Goal: Information Seeking & Learning: Learn about a topic

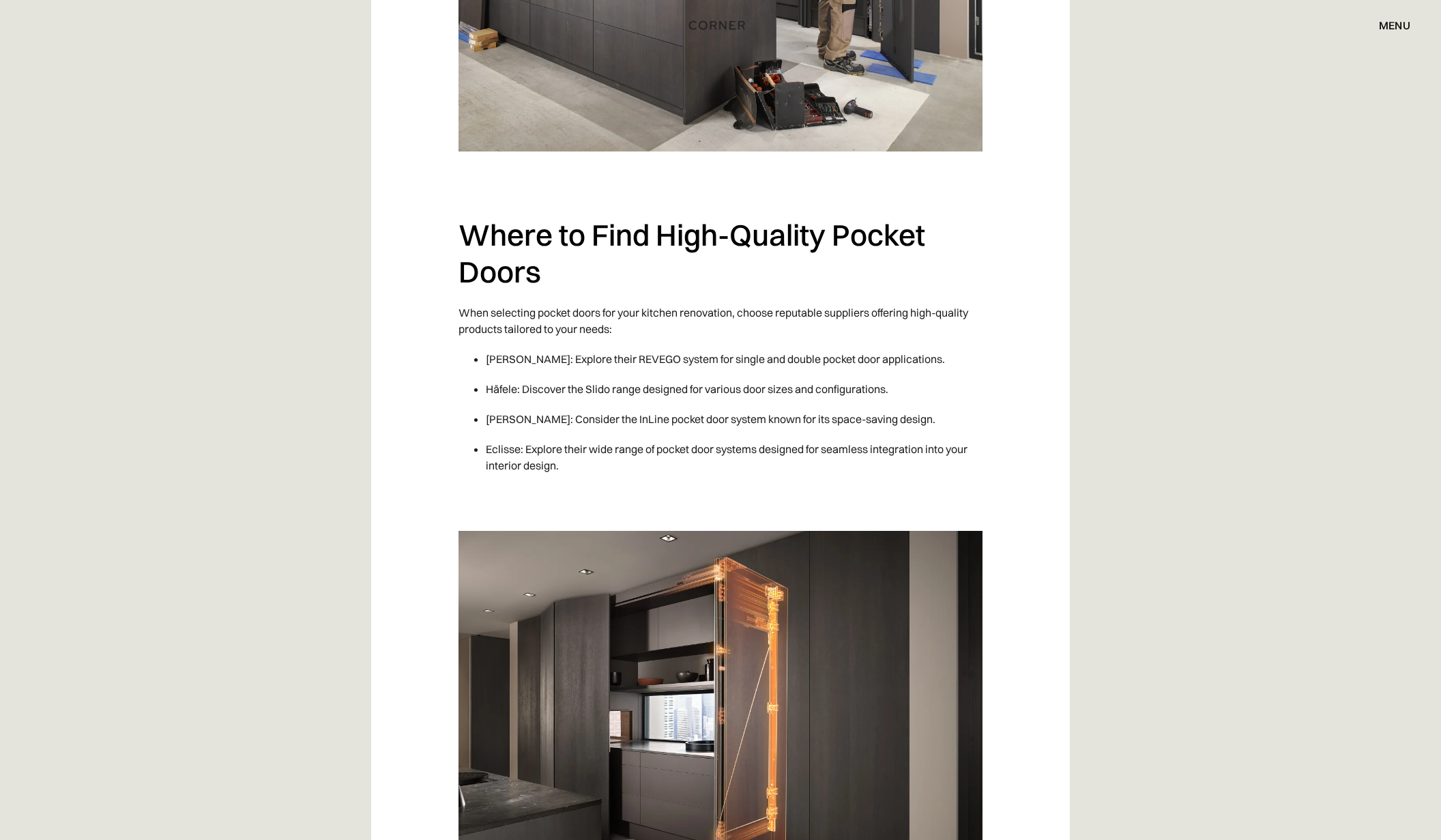
scroll to position [4025, 0]
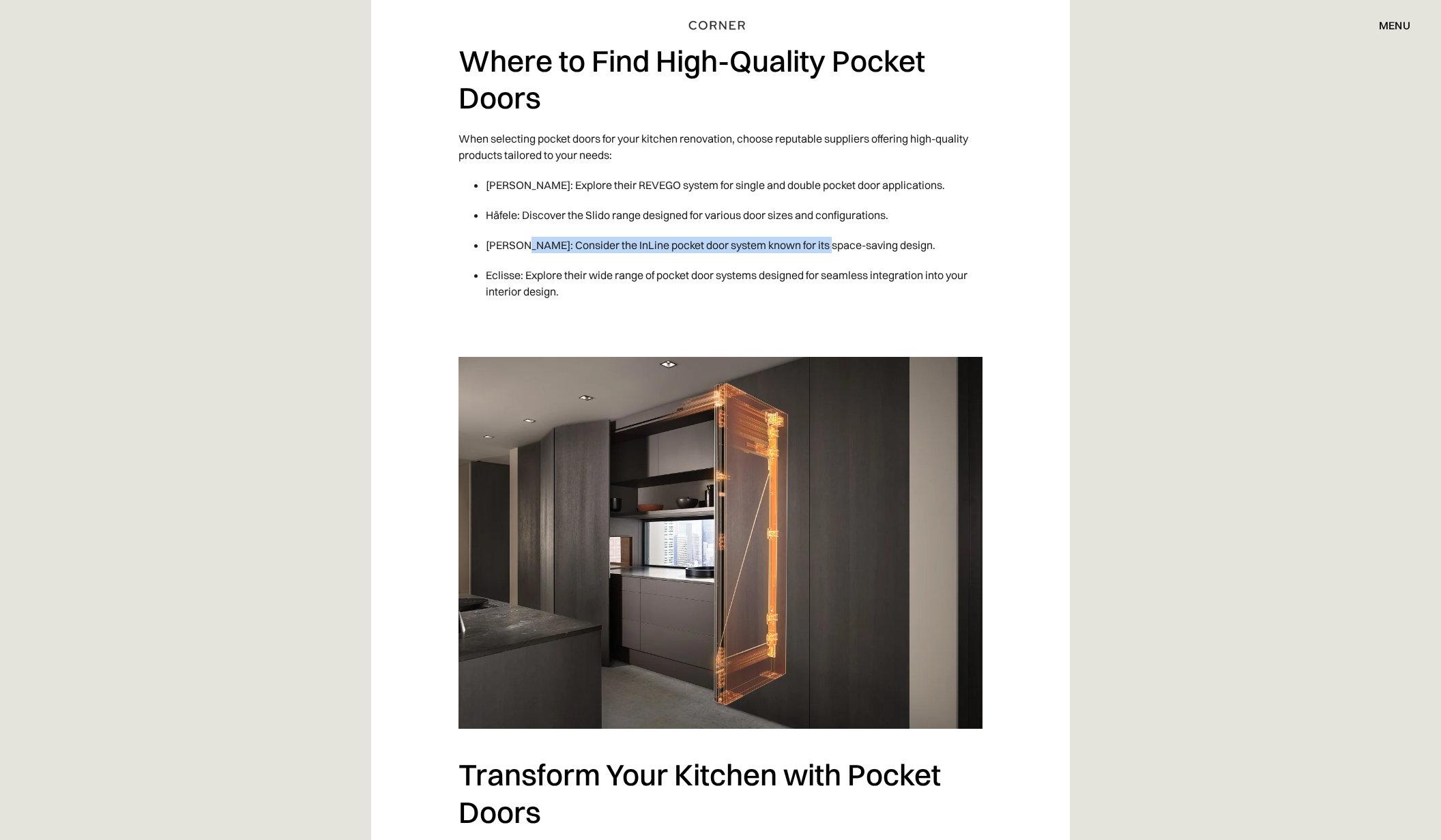
drag, startPoint x: 519, startPoint y: 244, endPoint x: 818, endPoint y: 245, distance: 299.0
click at [818, 245] on li "[PERSON_NAME]: Consider the InLine pocket door system known for its space-savin…" at bounding box center [733, 245] width 497 height 30
click at [818, 245] on li "[PERSON_NAME]: Consider the InLine pocket door system known for its space-savin…" at bounding box center [733, 245] width 497 height 30
drag, startPoint x: 623, startPoint y: 237, endPoint x: 558, endPoint y: 225, distance: 66.1
click at [558, 225] on ul "[PERSON_NAME]: Explore their REVEGO system for single and double pocket door ap…" at bounding box center [720, 237] width 524 height 136
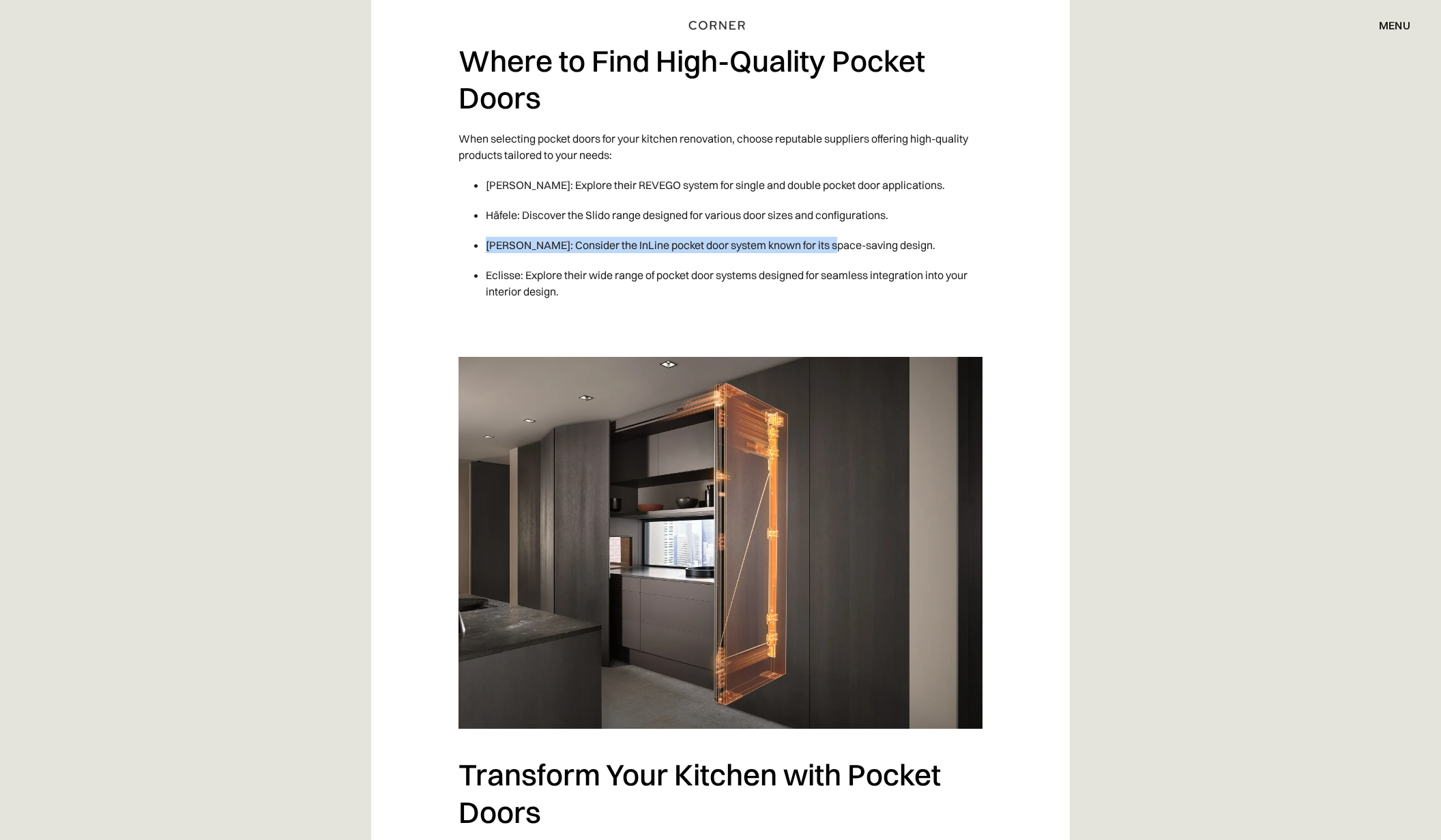
click at [558, 225] on li "Häfele: Discover the Slido range designed for various door sizes and configurat…" at bounding box center [733, 215] width 497 height 30
drag, startPoint x: 505, startPoint y: 186, endPoint x: 554, endPoint y: 184, distance: 49.0
click at [505, 186] on li "[PERSON_NAME]: Explore their REVEGO system for single and double pocket door ap…" at bounding box center [733, 185] width 497 height 30
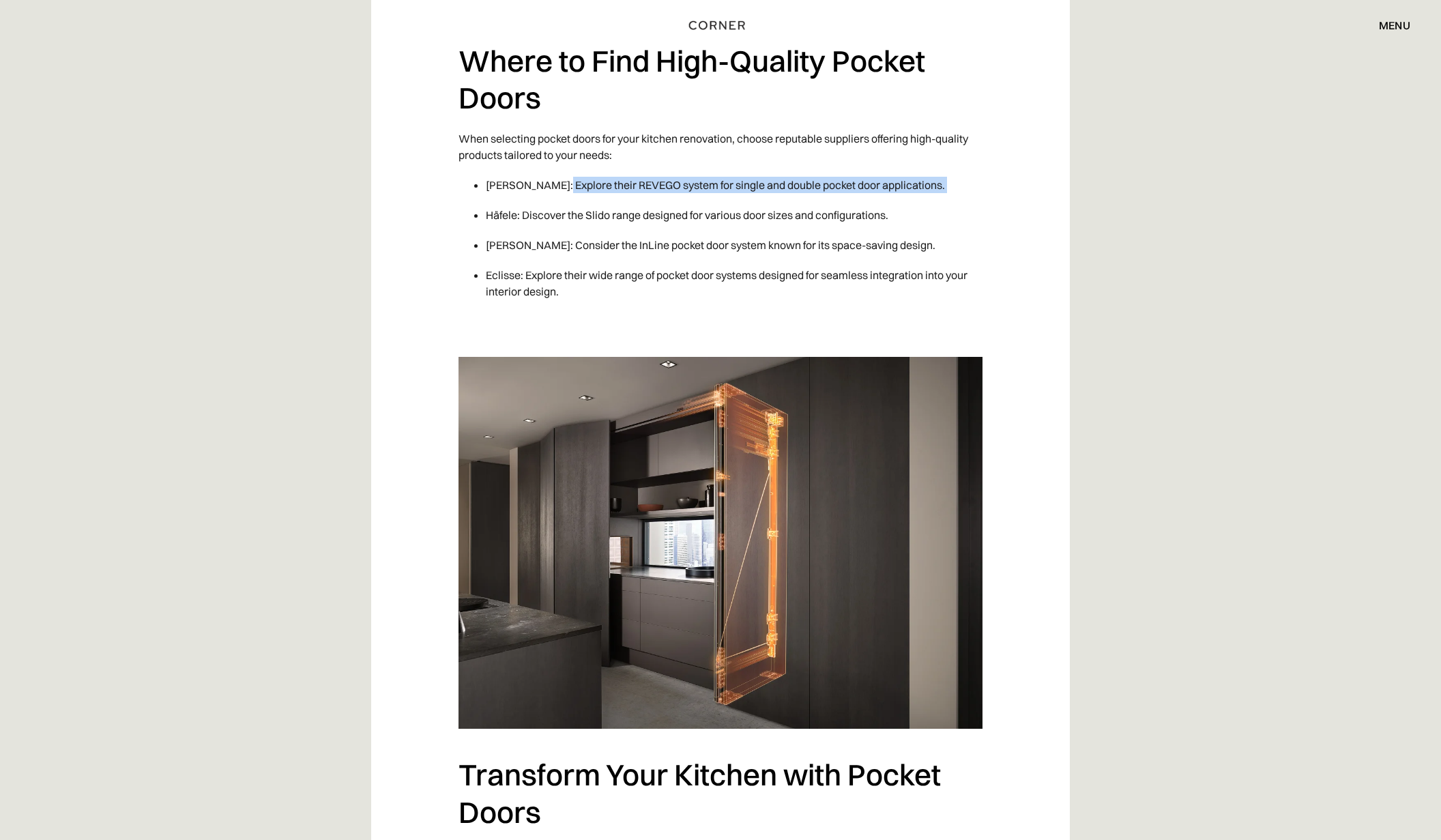
drag, startPoint x: 567, startPoint y: 183, endPoint x: 783, endPoint y: 203, distance: 216.9
click at [783, 203] on ul "[PERSON_NAME]: Explore their REVEGO system for single and double pocket door ap…" at bounding box center [720, 237] width 524 height 136
click at [783, 203] on li "Häfele: Discover the Slido range designed for various door sizes and configurat…" at bounding box center [733, 215] width 497 height 30
drag, startPoint x: 760, startPoint y: 191, endPoint x: 607, endPoint y: 187, distance: 153.1
click at [607, 187] on li "[PERSON_NAME]: Explore their REVEGO system for single and double pocket door ap…" at bounding box center [733, 185] width 497 height 30
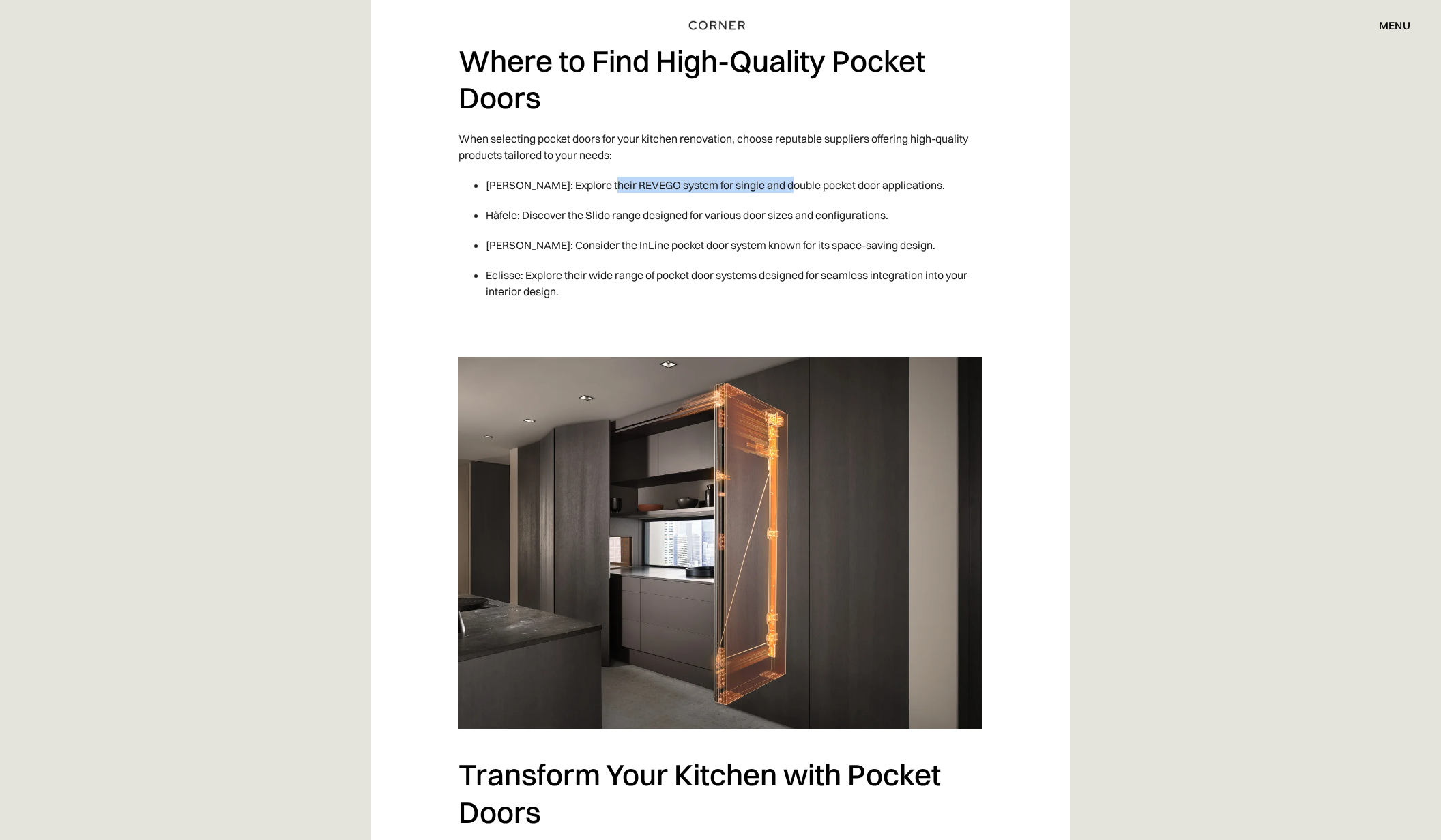
drag, startPoint x: 607, startPoint y: 187, endPoint x: 524, endPoint y: 183, distance: 83.1
click at [607, 187] on li "[PERSON_NAME]: Explore their REVEGO system for single and double pocket door ap…" at bounding box center [733, 185] width 497 height 30
drag, startPoint x: 539, startPoint y: 181, endPoint x: 650, endPoint y: 183, distance: 111.0
click at [650, 183] on li "[PERSON_NAME]: Explore their REVEGO system for single and double pocket door ap…" at bounding box center [733, 185] width 497 height 30
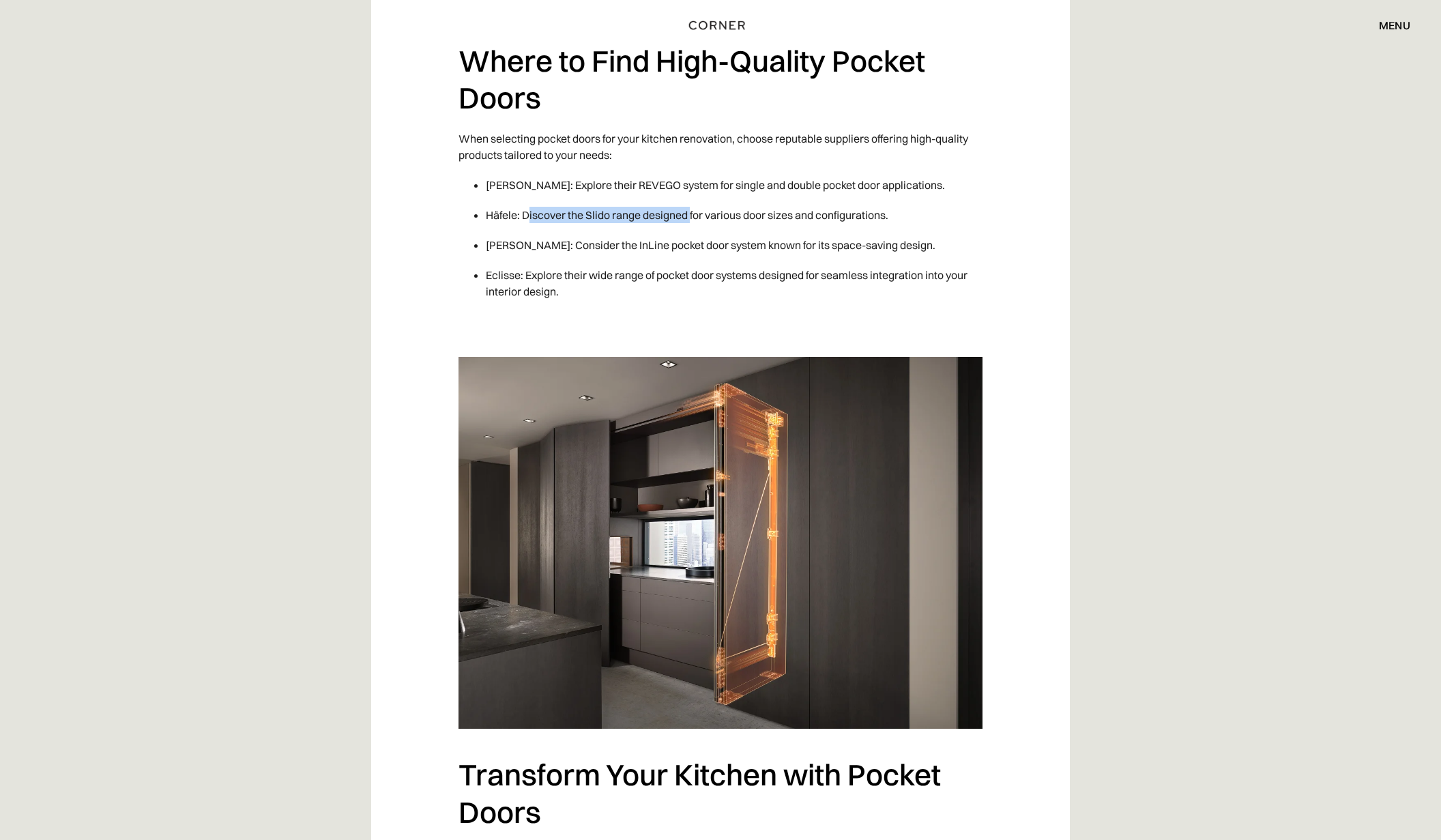
drag, startPoint x: 658, startPoint y: 211, endPoint x: 690, endPoint y: 212, distance: 32.0
click at [690, 212] on li "Häfele: Discover the Slido range designed for various door sizes and configurat…" at bounding box center [733, 215] width 497 height 30
drag, startPoint x: 488, startPoint y: 241, endPoint x: 650, endPoint y: 230, distance: 162.4
click at [628, 241] on li "[PERSON_NAME]: Consider the InLine pocket door system known for its space-savin…" at bounding box center [733, 245] width 497 height 30
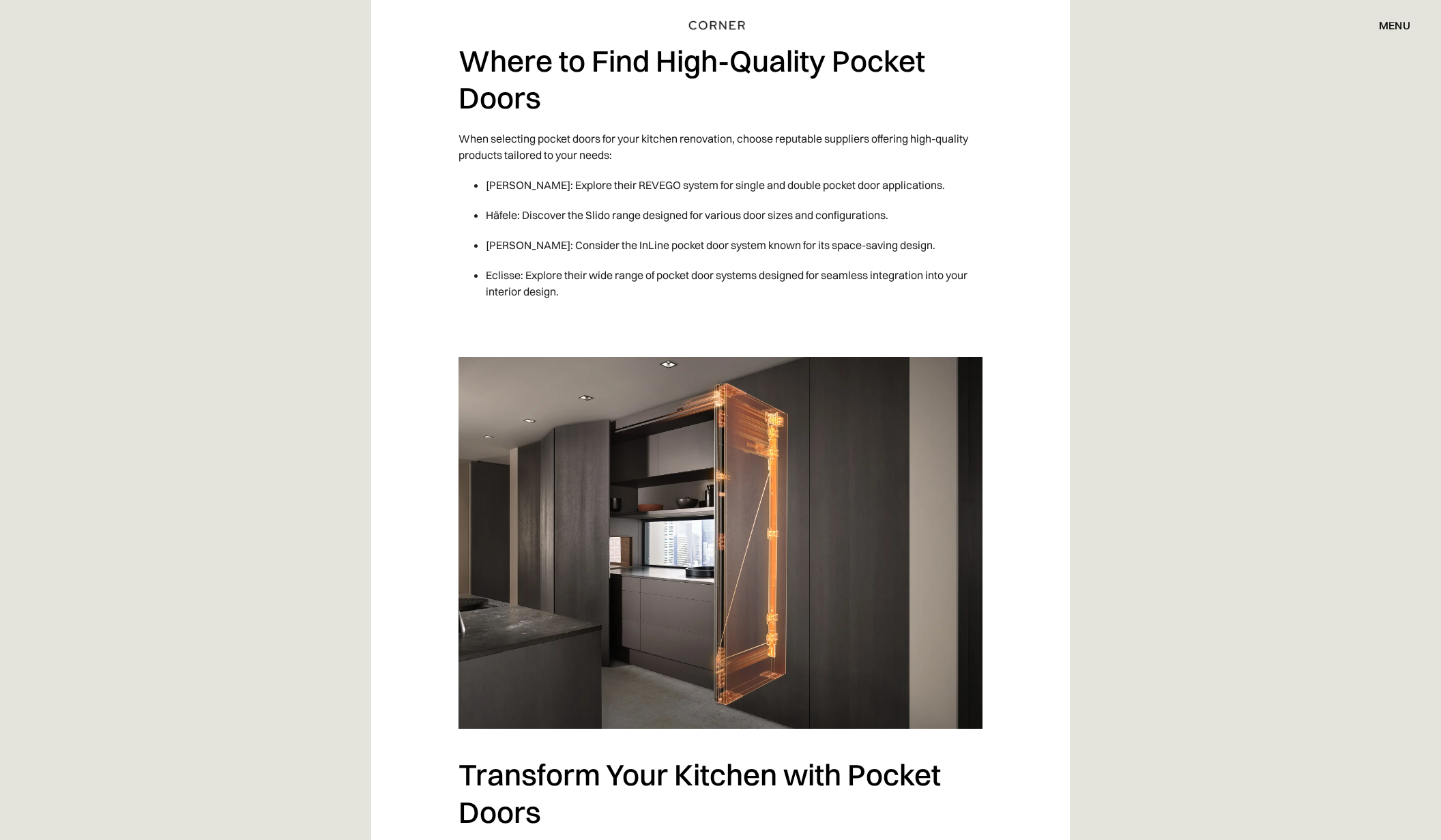
drag, startPoint x: 1035, startPoint y: 179, endPoint x: 1054, endPoint y: 149, distance: 35.5
click at [510, 189] on li "[PERSON_NAME]: Explore their REVEGO system for single and double pocket door ap…" at bounding box center [733, 185] width 497 height 30
